Goal: Find specific page/section: Find specific page/section

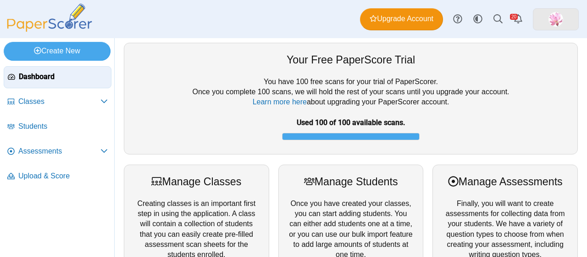
click at [554, 18] on img at bounding box center [556, 19] width 15 height 15
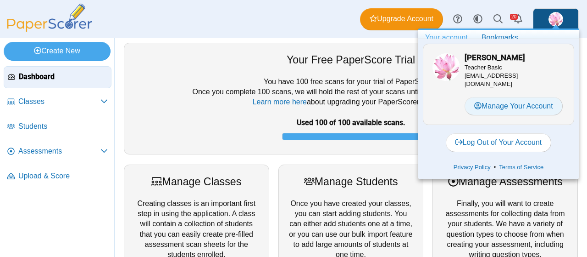
click at [509, 104] on link "Manage Your Account" at bounding box center [514, 106] width 98 height 18
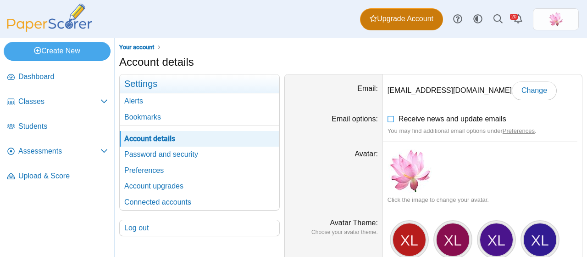
click at [416, 18] on span "Upgrade Account" at bounding box center [402, 19] width 64 height 10
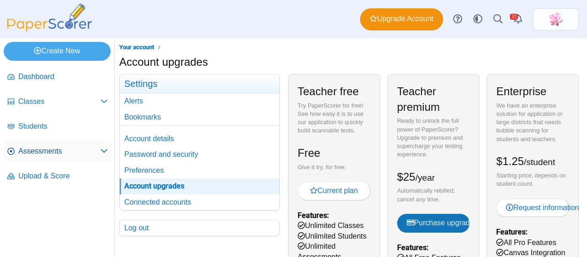
click at [58, 146] on span "Assessments" at bounding box center [59, 151] width 82 height 10
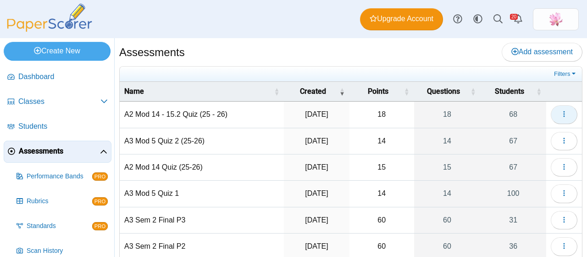
click at [562, 110] on button "button" at bounding box center [564, 114] width 27 height 18
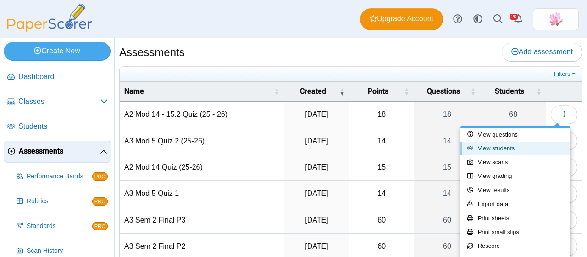
click at [519, 144] on link "View students" at bounding box center [516, 148] width 110 height 14
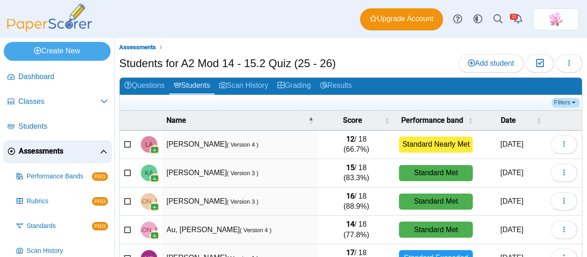
click at [565, 99] on link "Filters" at bounding box center [566, 102] width 28 height 9
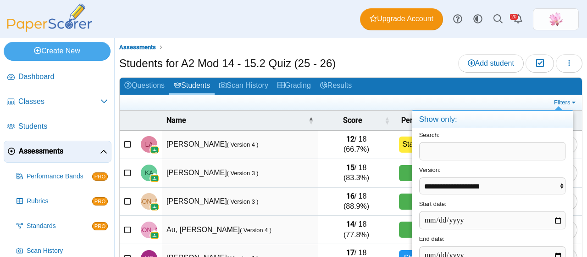
click at [477, 151] on input "text" at bounding box center [492, 151] width 147 height 18
type input "*"
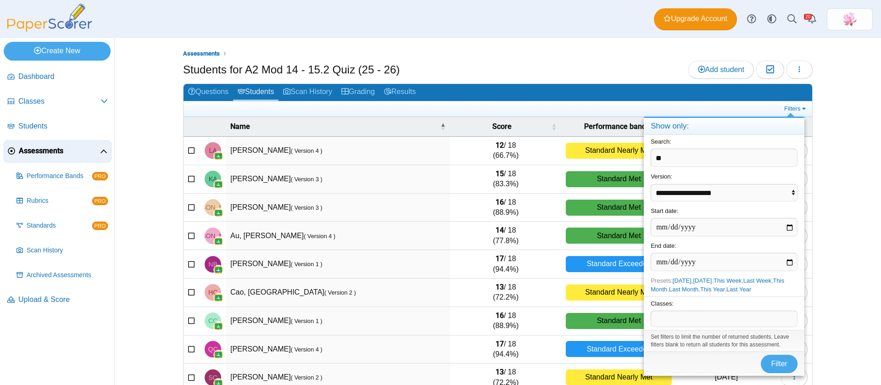
type input "**"
drag, startPoint x: 683, startPoint y: 149, endPoint x: 634, endPoint y: 153, distance: 49.3
click at [587, 153] on body "Dashboard Classes Archived classes Students" at bounding box center [440, 192] width 881 height 385
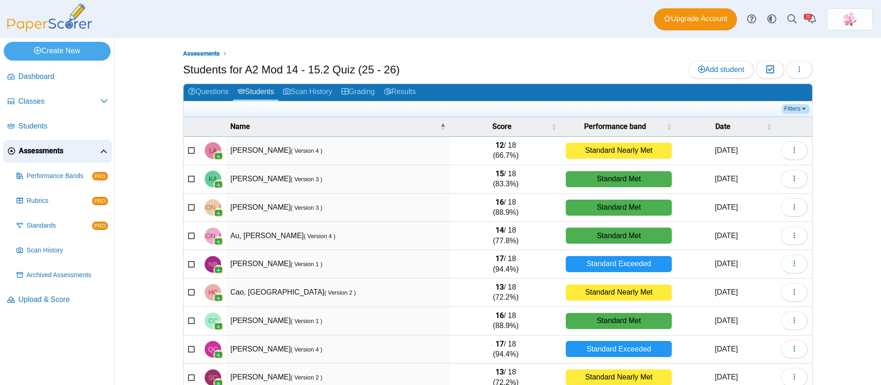
click at [587, 112] on link "Filters" at bounding box center [796, 108] width 28 height 9
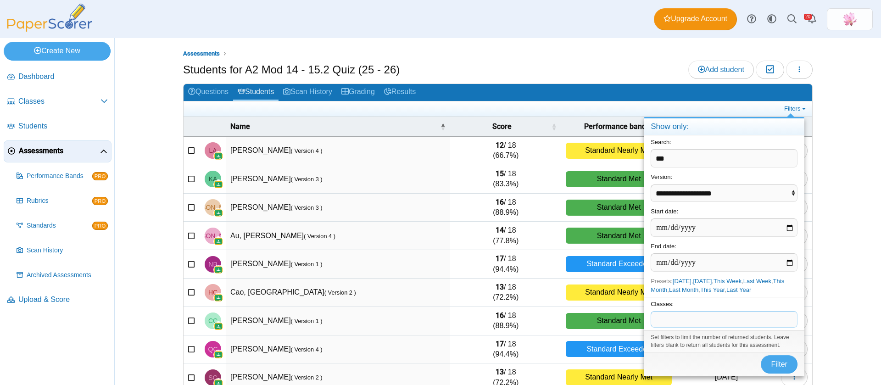
click at [587, 256] on span at bounding box center [724, 320] width 146 height 16
click at [587, 256] on span "Filter" at bounding box center [779, 364] width 17 height 8
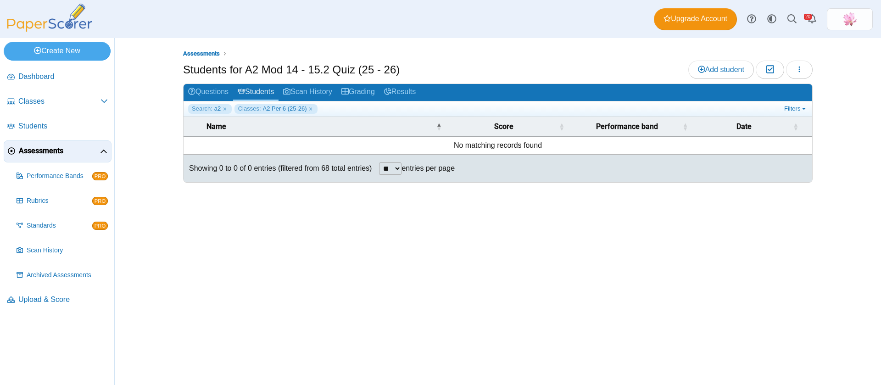
click at [557, 210] on div "Assessments Students for A2 Mod 14 - 15.2 Quiz (25 - 26) Add student Moderation…" at bounding box center [498, 211] width 688 height 347
click at [788, 104] on link "Filters" at bounding box center [796, 108] width 28 height 9
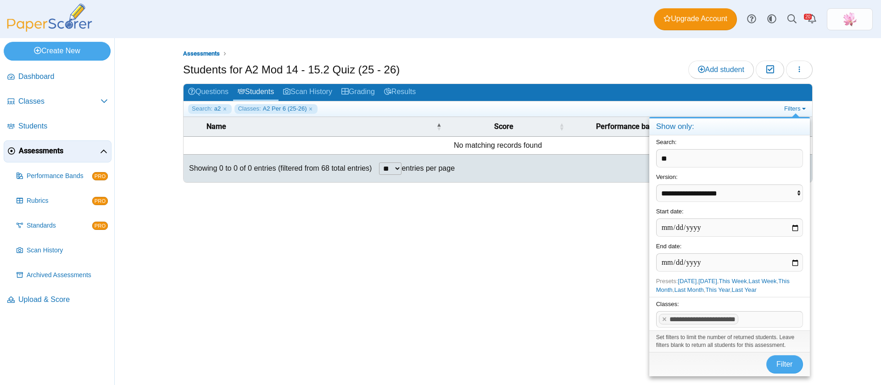
drag, startPoint x: 679, startPoint y: 164, endPoint x: 643, endPoint y: 161, distance: 36.4
click at [643, 161] on body "Dashboard Classes Archived classes Students" at bounding box center [440, 192] width 881 height 385
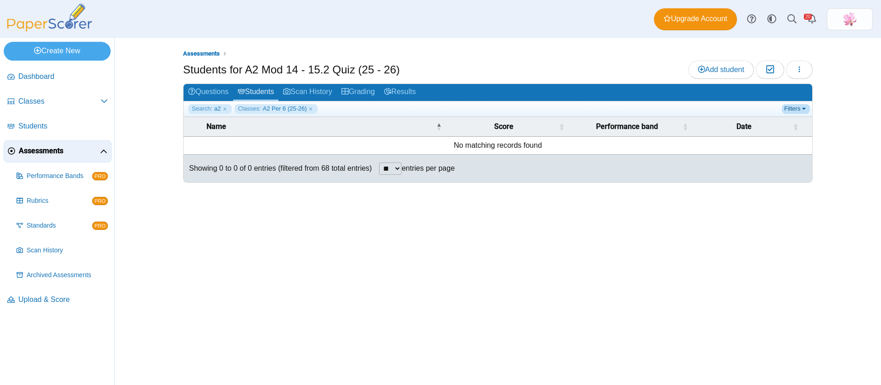
click at [793, 105] on link "Filters" at bounding box center [796, 108] width 28 height 9
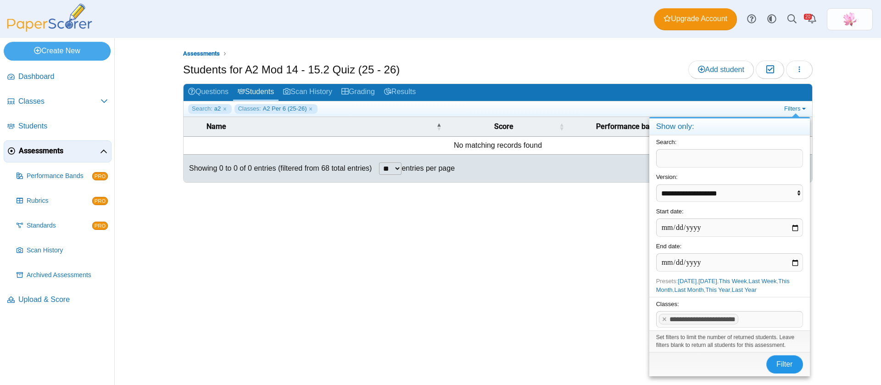
click at [785, 362] on span "Filter" at bounding box center [785, 364] width 17 height 8
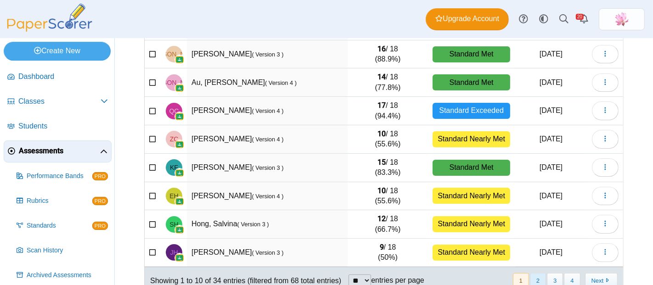
scroll to position [169, 0]
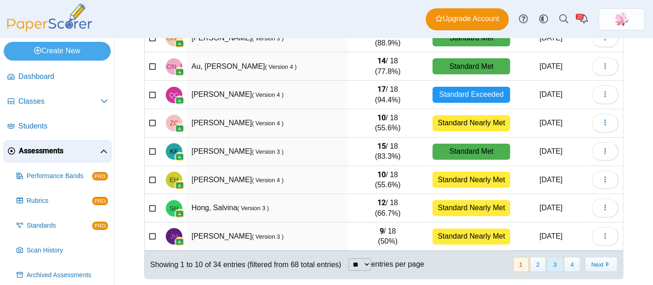
click at [550, 262] on button "3" at bounding box center [555, 264] width 16 height 15
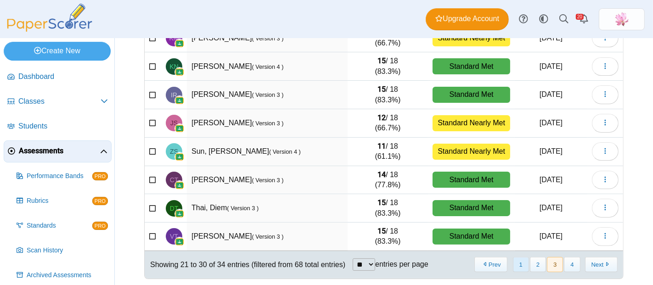
click at [519, 264] on button "1" at bounding box center [521, 264] width 16 height 15
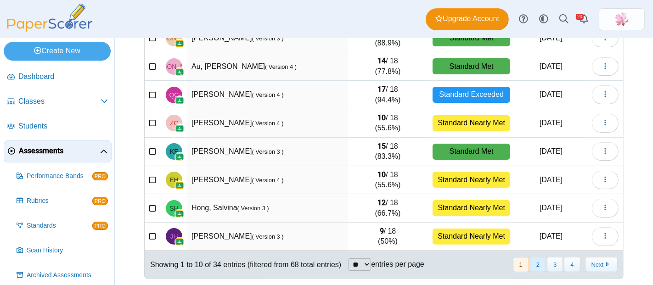
click at [530, 265] on button "2" at bounding box center [538, 264] width 16 height 15
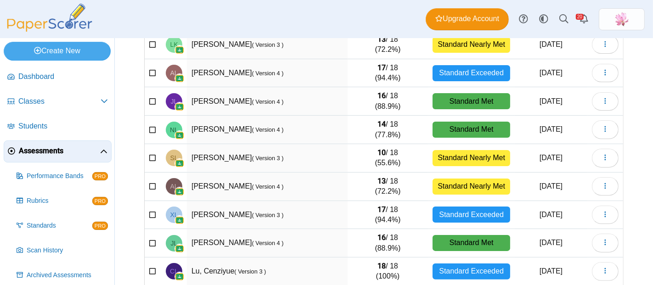
scroll to position [118, 0]
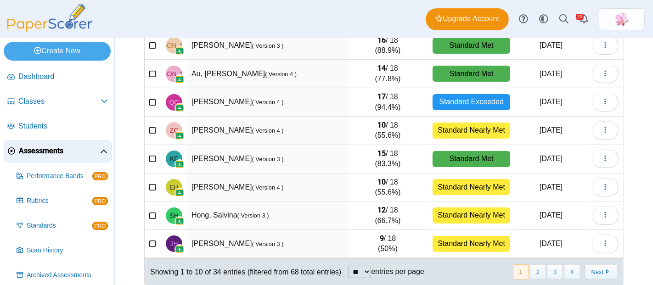
scroll to position [169, 0]
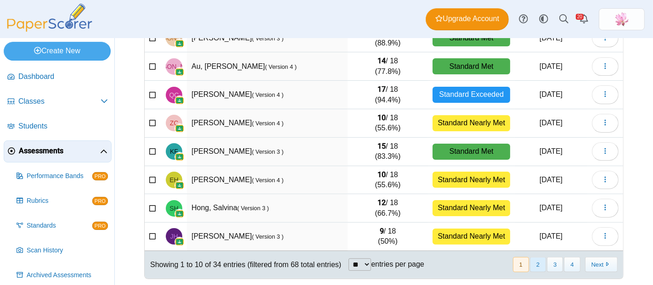
click at [536, 265] on button "2" at bounding box center [538, 264] width 16 height 15
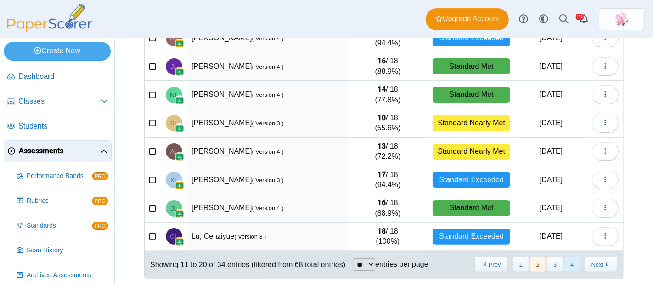
click at [564, 262] on button "4" at bounding box center [572, 264] width 16 height 15
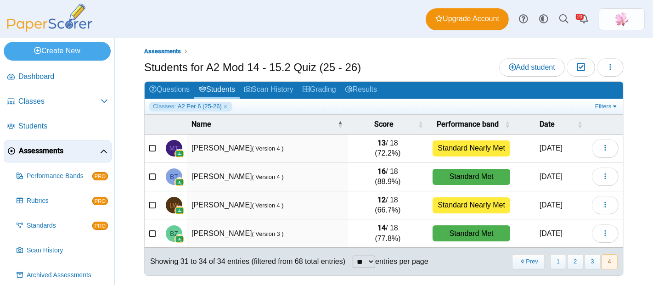
scroll to position [0, 0]
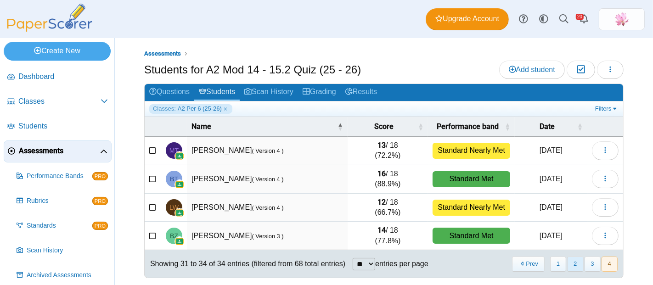
click at [570, 262] on button "2" at bounding box center [575, 264] width 16 height 15
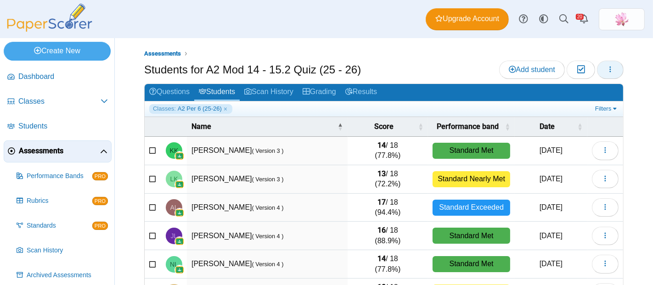
click at [606, 73] on icon "button" at bounding box center [609, 69] width 7 height 7
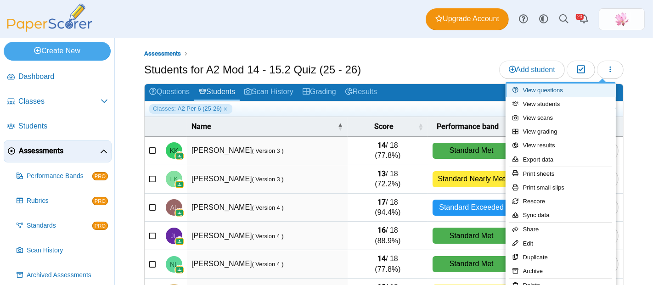
click at [562, 92] on link "View questions" at bounding box center [560, 91] width 110 height 14
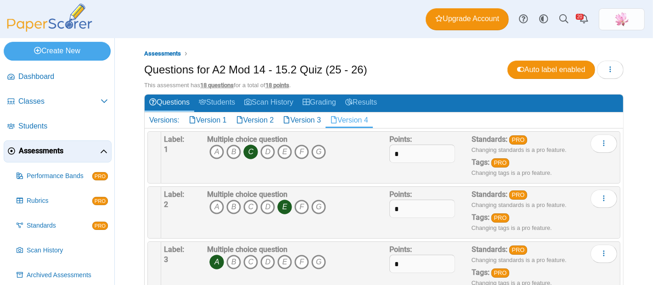
click at [373, 118] on link "Version 4" at bounding box center [348, 120] width 47 height 16
